Goal: Information Seeking & Learning: Check status

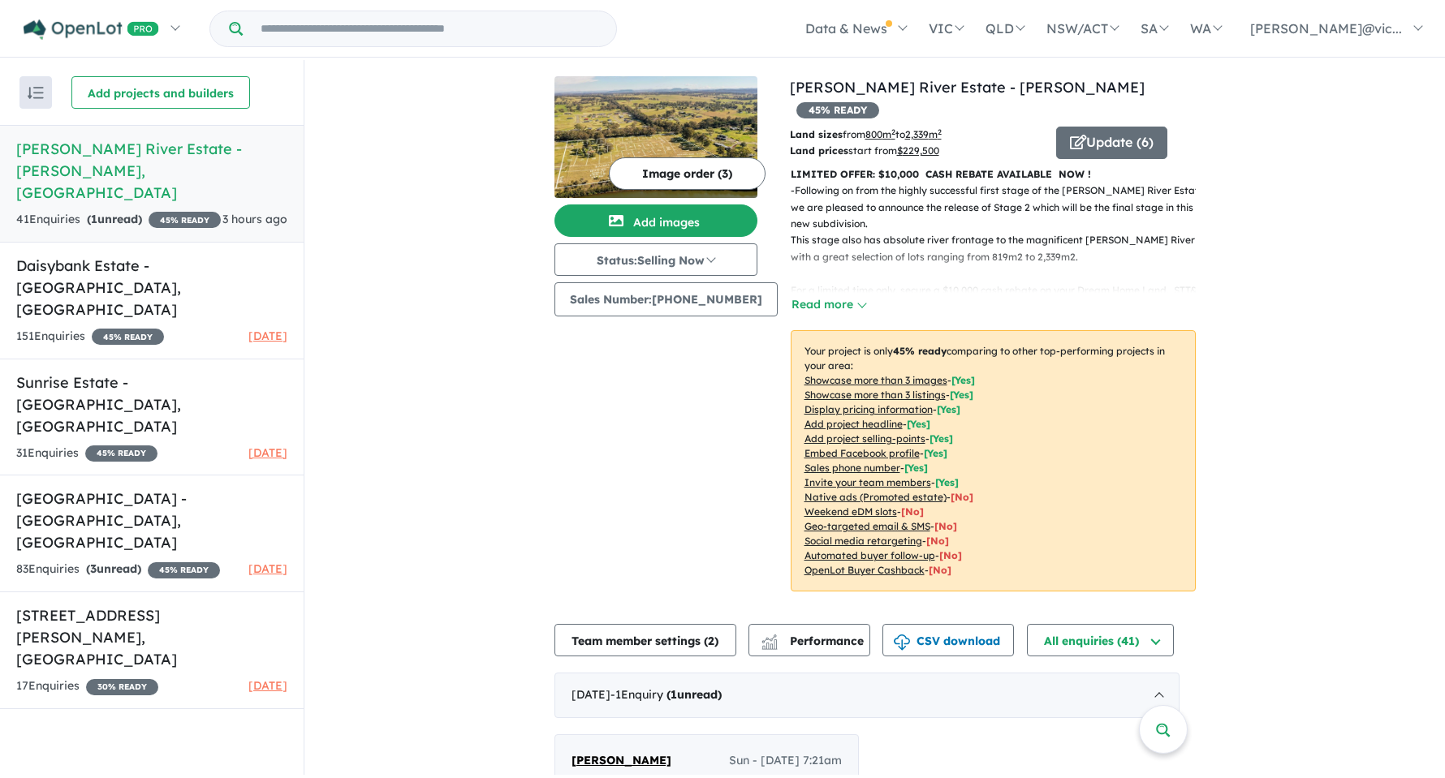
click at [177, 184] on link "Nicholson River Estate - Nicholson , VIC 41 Enquir ies ( 1 unread) 45 % READY 3…" at bounding box center [152, 184] width 304 height 118
drag, startPoint x: 176, startPoint y: 180, endPoint x: 168, endPoint y: 174, distance: 9.9
click at [168, 174] on h5 "Nicholson River Estate - Nicholson , VIC" at bounding box center [151, 171] width 271 height 66
click at [169, 174] on h5 "Nicholson River Estate - Nicholson , VIC" at bounding box center [151, 171] width 271 height 66
click at [166, 174] on h5 "Nicholson River Estate - Nicholson , VIC" at bounding box center [151, 171] width 271 height 66
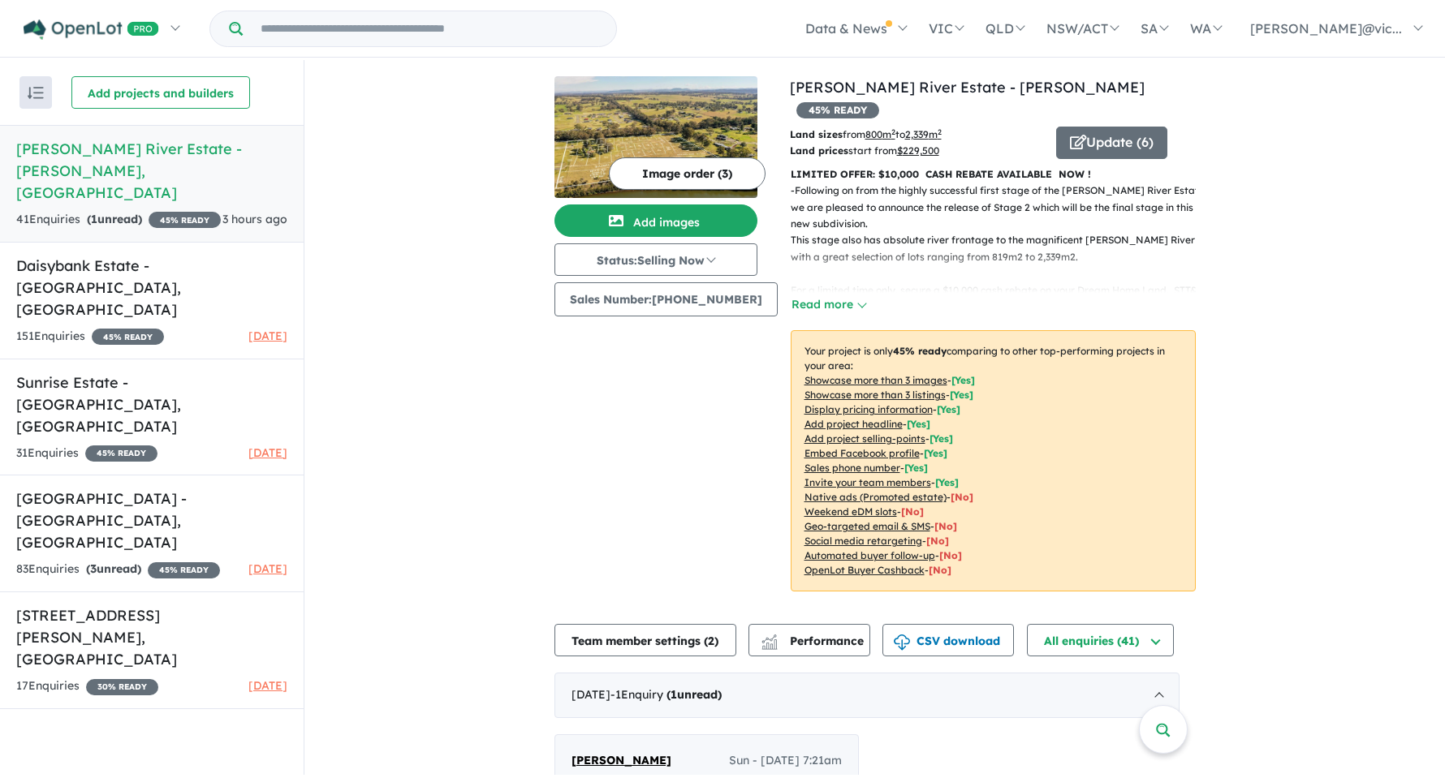
scroll to position [487, 0]
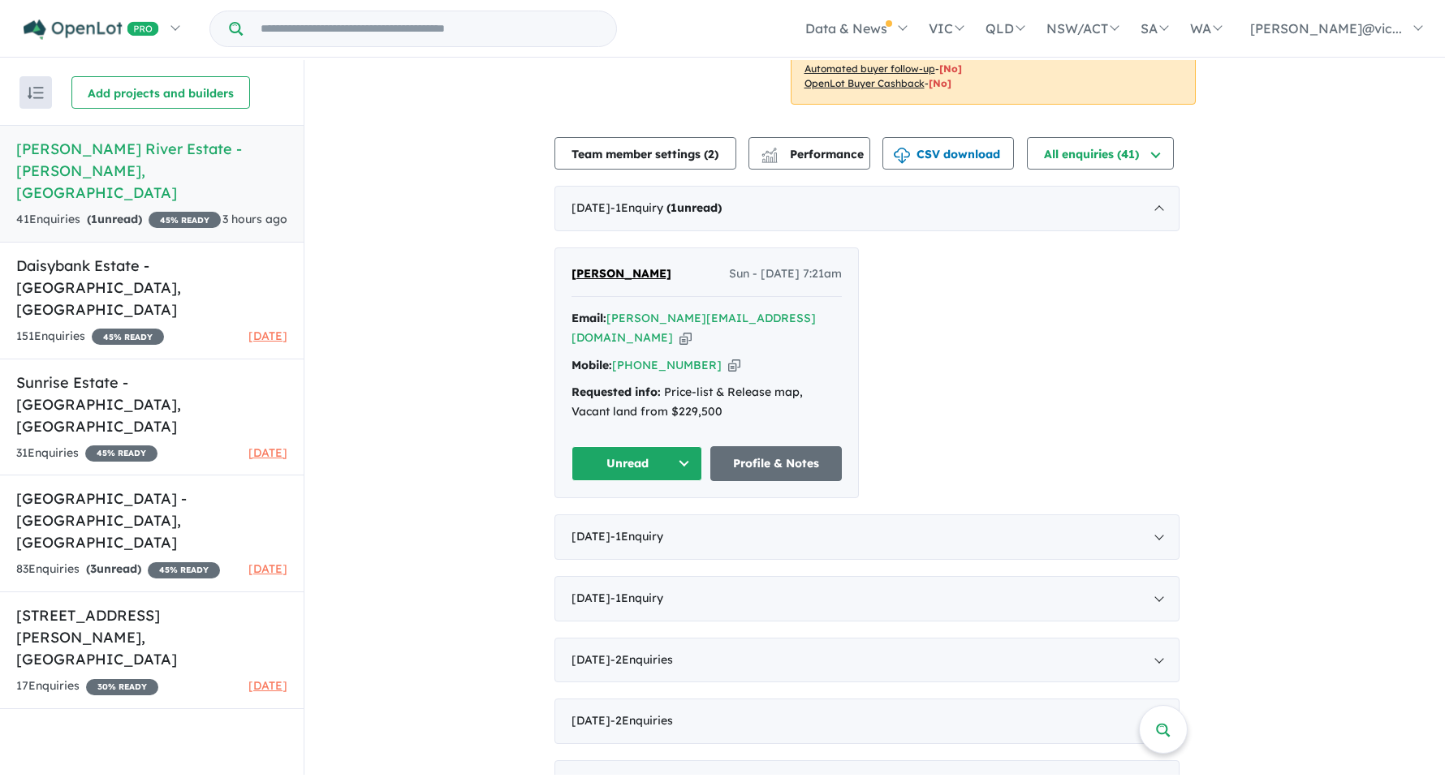
click at [652, 481] on button "Unread" at bounding box center [636, 463] width 131 height 35
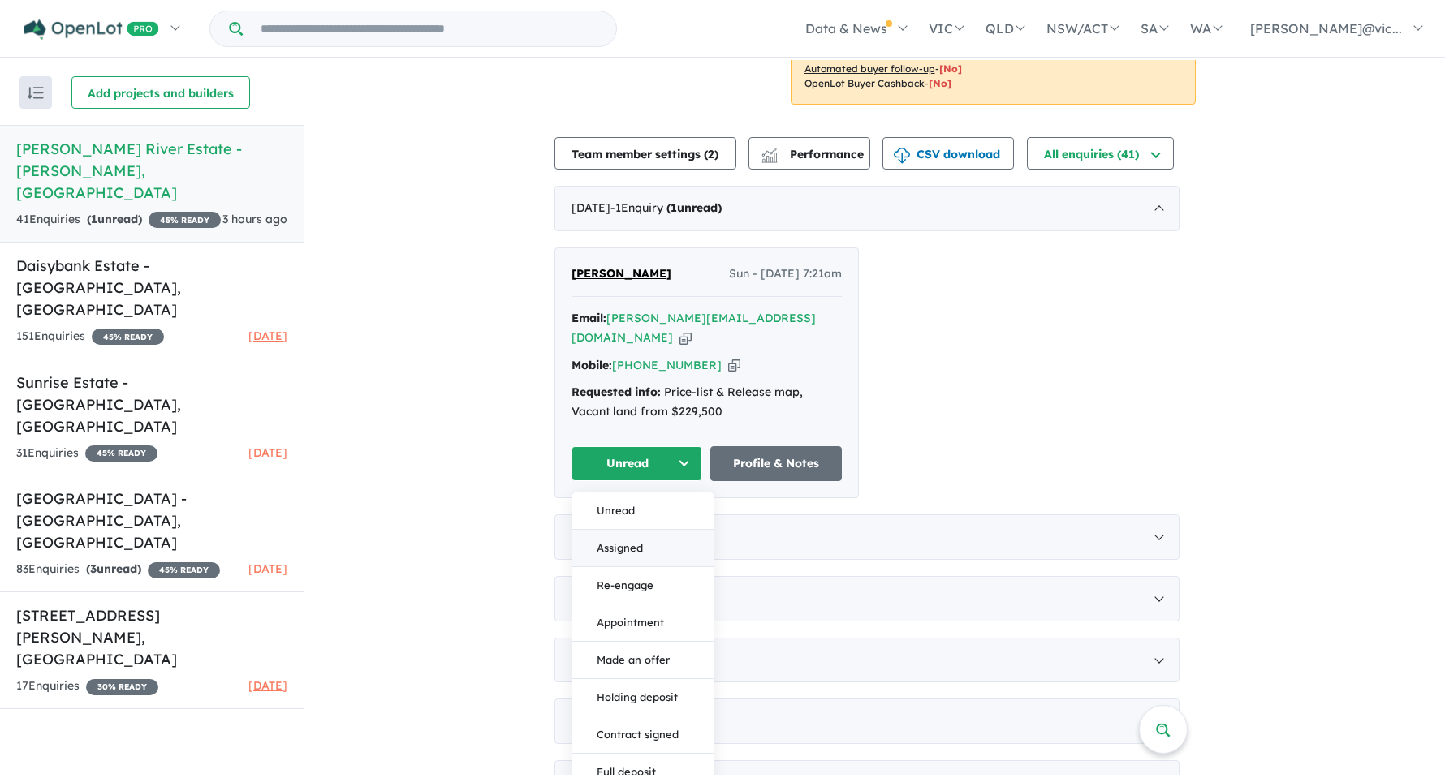
click at [653, 567] on button "Assigned" at bounding box center [642, 548] width 141 height 37
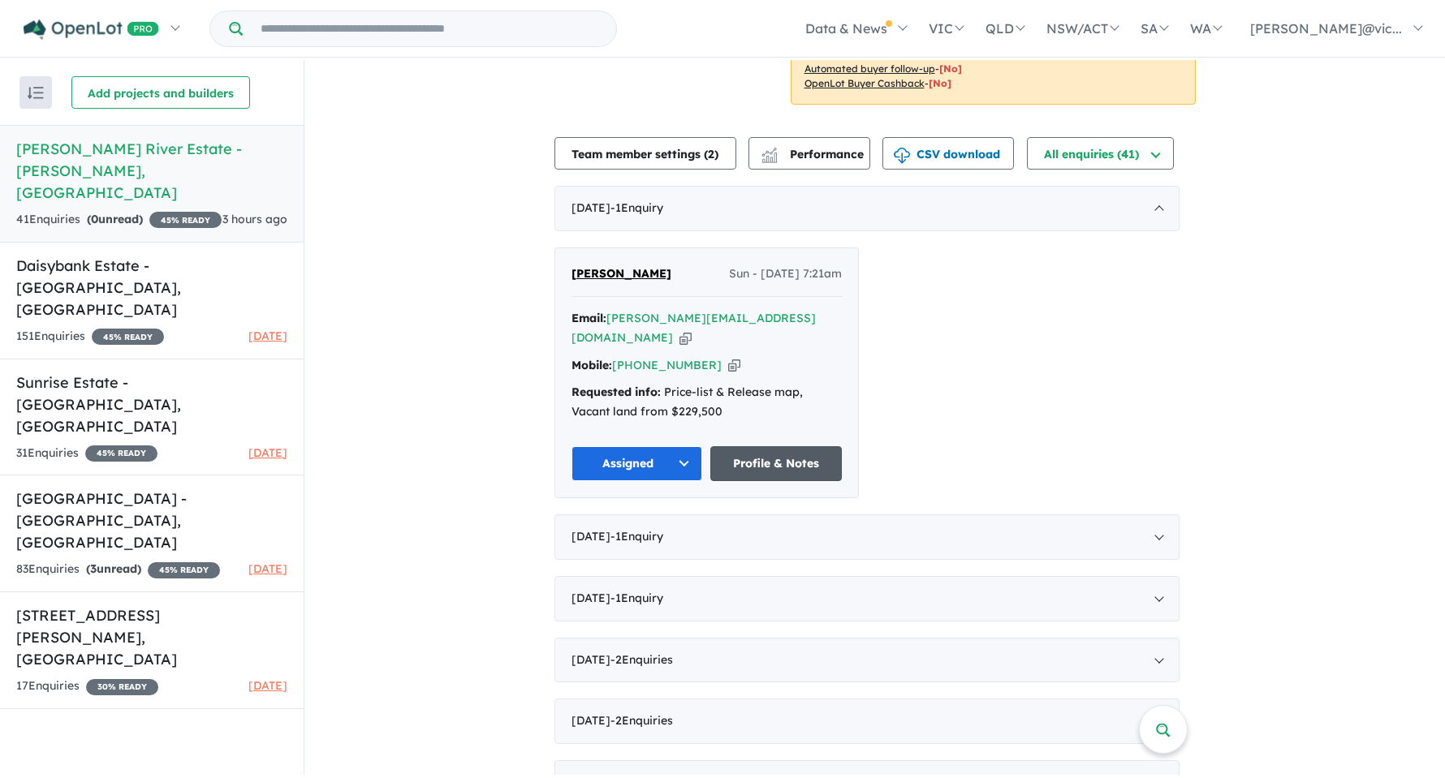
click at [773, 481] on link "Profile & Notes" at bounding box center [775, 463] width 131 height 35
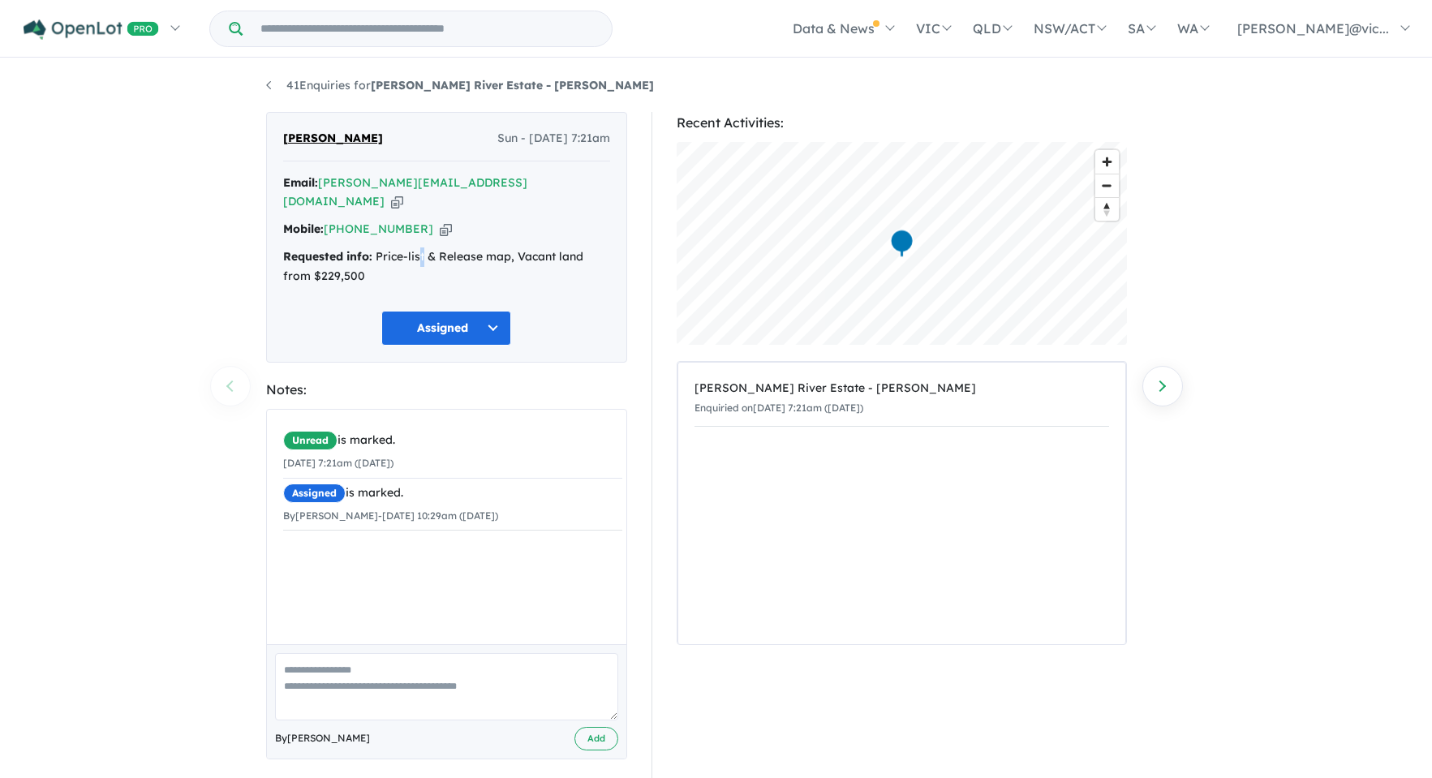
click at [423, 252] on div "Requested info: Price-list & Release map, Vacant land from $229,500" at bounding box center [446, 267] width 327 height 39
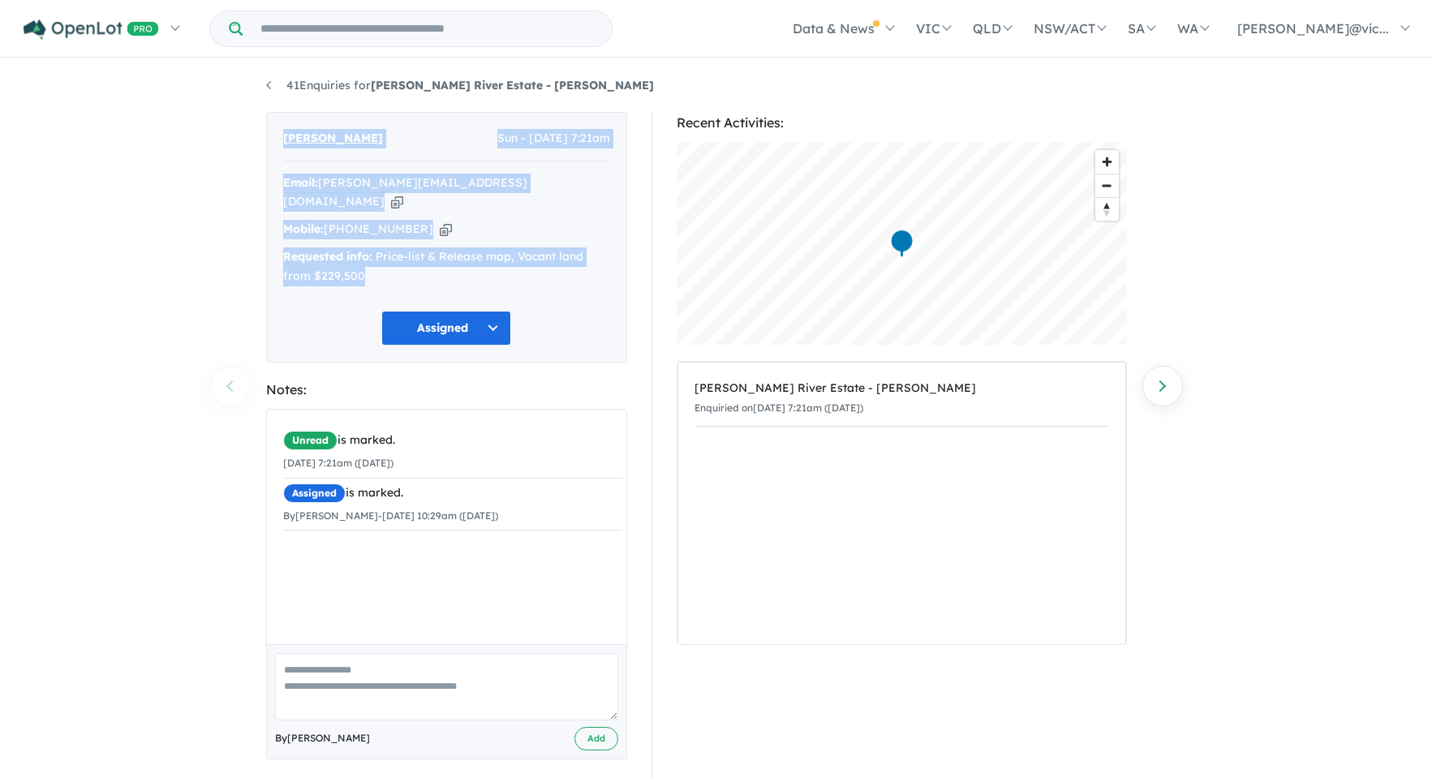
drag, startPoint x: 457, startPoint y: 264, endPoint x: 240, endPoint y: 118, distance: 260.9
click at [240, 118] on div "41 Enquiries for [PERSON_NAME] River Estate - [PERSON_NAME] Previous enquiry Ne…" at bounding box center [716, 417] width 1432 height 715
copy div "[PERSON_NAME] Sun - [DATE] 7:21am Email: [PERSON_NAME][EMAIL_ADDRESS][DOMAIN_NA…"
